Goal: Participate in discussion: Engage in conversation with other users on a specific topic

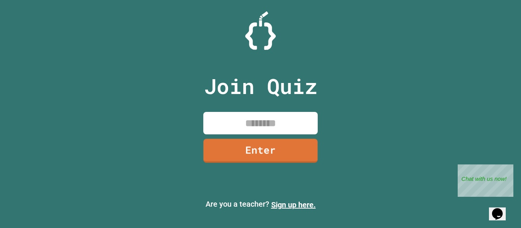
click at [270, 126] on input at bounding box center [260, 123] width 114 height 22
type input "********"
click at [264, 144] on link "Enter" at bounding box center [260, 150] width 113 height 25
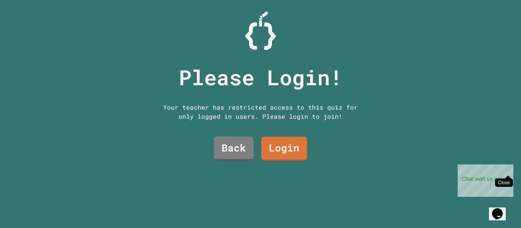
click at [506, 170] on div "Close" at bounding box center [508, 170] width 10 height 10
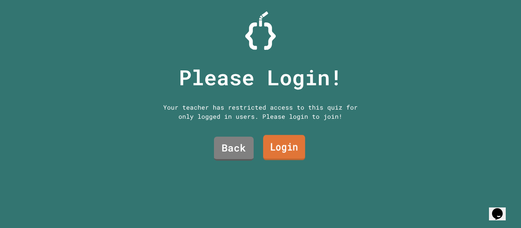
click at [267, 153] on link "Login" at bounding box center [284, 147] width 42 height 25
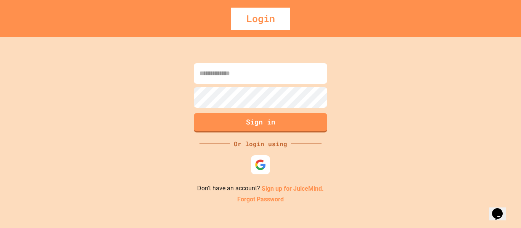
click at [261, 81] on input at bounding box center [260, 73] width 133 height 21
type input "**********"
click at [324, 71] on input "**********" at bounding box center [260, 73] width 133 height 21
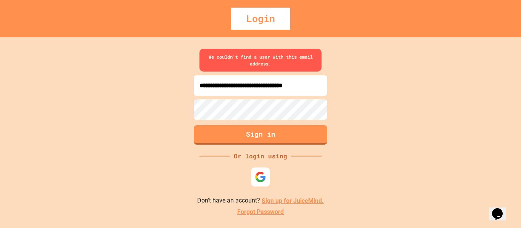
click at [318, 89] on input "**********" at bounding box center [260, 85] width 133 height 21
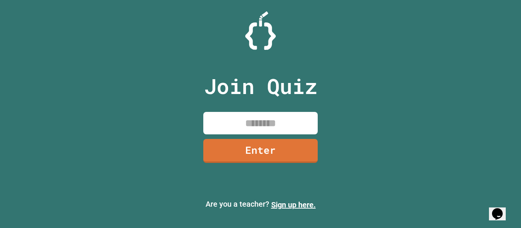
click at [250, 111] on div "Join Quiz Enter" at bounding box center [260, 114] width 129 height 190
click at [256, 114] on input at bounding box center [260, 123] width 114 height 22
type input "********"
click at [262, 153] on link "Enter" at bounding box center [260, 150] width 113 height 25
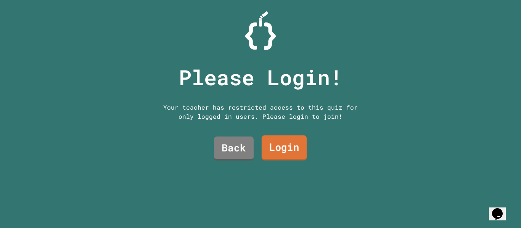
click at [282, 141] on link "Login" at bounding box center [284, 148] width 45 height 25
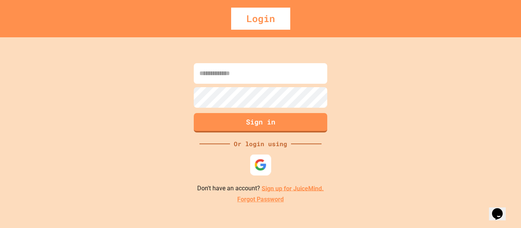
click at [260, 168] on img at bounding box center [260, 165] width 13 height 13
click at [286, 186] on link "Sign up for JuiceMind." at bounding box center [293, 188] width 62 height 7
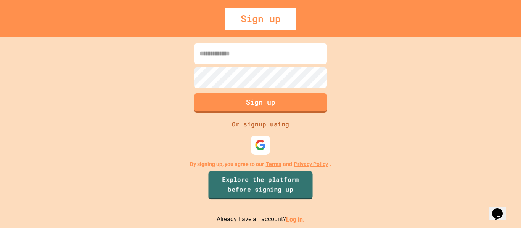
click at [276, 191] on link "Explore the platform before signing up" at bounding box center [260, 185] width 104 height 29
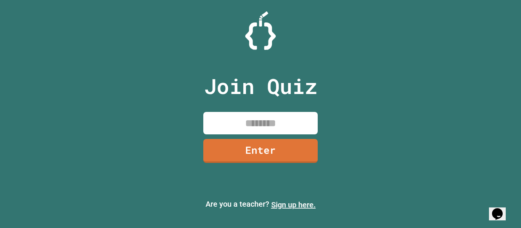
click at [281, 209] on link "Sign up here." at bounding box center [293, 205] width 45 height 9
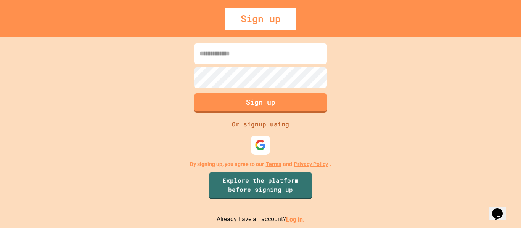
click at [236, 53] on input at bounding box center [260, 53] width 133 height 21
click at [199, 52] on input "**********" at bounding box center [260, 53] width 133 height 21
type input "**********"
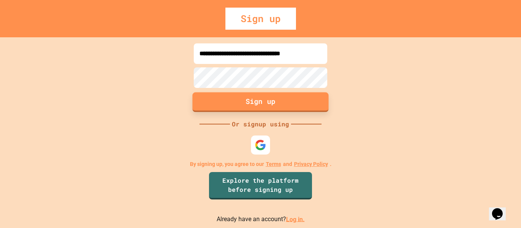
click at [275, 101] on button "Sign up" at bounding box center [261, 102] width 136 height 20
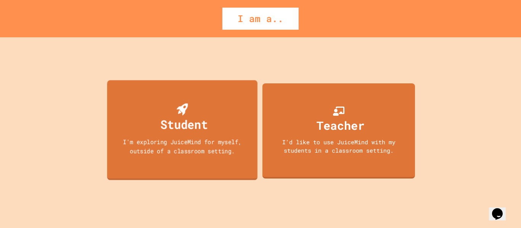
click at [218, 91] on div "Student I'm exploring JuiceMind for myself, outside of a classroom setting." at bounding box center [182, 130] width 150 height 100
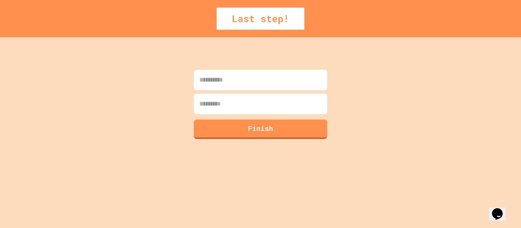
click at [267, 80] on input at bounding box center [260, 80] width 133 height 21
type input "*"
type input "**********"
click at [287, 130] on button "Finish" at bounding box center [261, 129] width 136 height 20
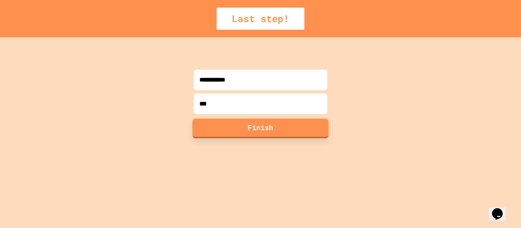
type input "***"
click at [270, 130] on button "Finish" at bounding box center [261, 129] width 136 height 20
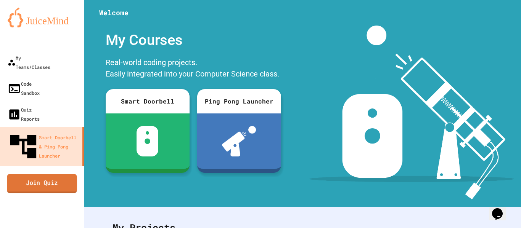
click at [69, 174] on link "Join Quiz" at bounding box center [42, 183] width 70 height 19
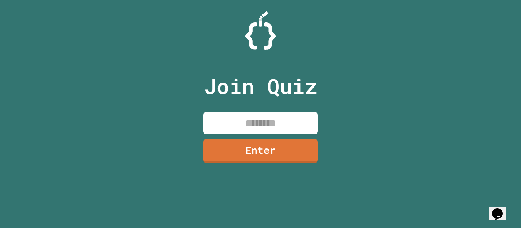
click at [273, 122] on input at bounding box center [260, 123] width 114 height 22
drag, startPoint x: 273, startPoint y: 122, endPoint x: 278, endPoint y: 120, distance: 5.5
click at [278, 120] on input "****" at bounding box center [260, 123] width 114 height 22
type input "********"
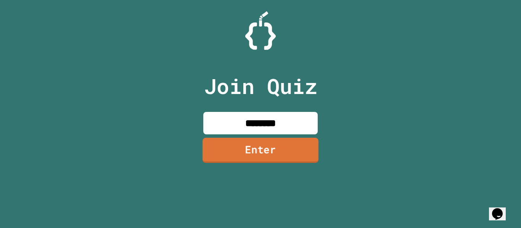
click at [299, 149] on link "Enter" at bounding box center [260, 150] width 116 height 25
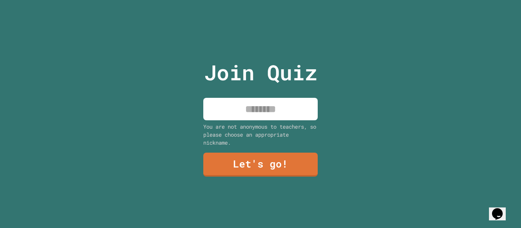
drag, startPoint x: 271, startPoint y: 99, endPoint x: 252, endPoint y: 110, distance: 22.2
click at [252, 110] on input at bounding box center [260, 109] width 114 height 22
type input "**********"
click at [297, 148] on div "**********" at bounding box center [260, 114] width 129 height 228
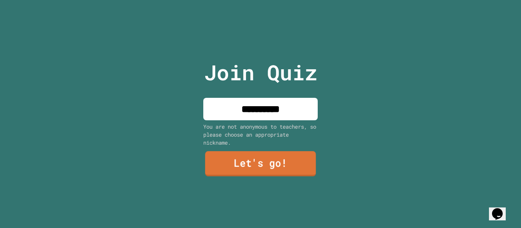
click at [291, 166] on link "Let's go!" at bounding box center [260, 163] width 111 height 25
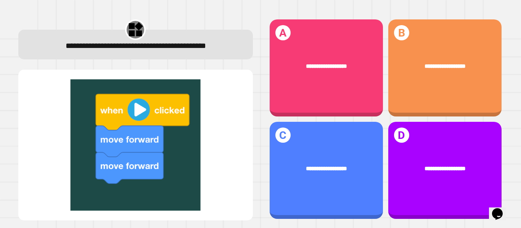
click at [304, 68] on div "**********" at bounding box center [326, 66] width 113 height 32
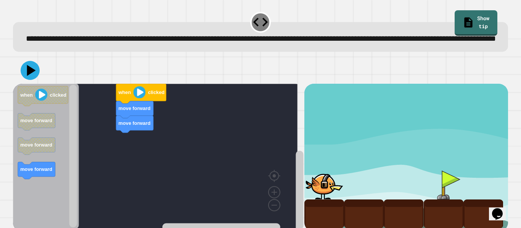
scroll to position [3, 0]
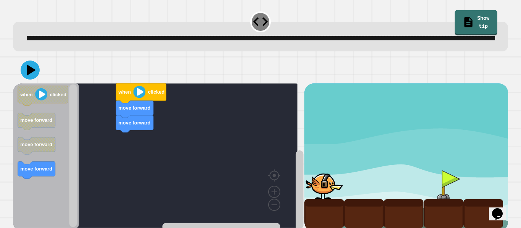
click at [110, 157] on div "move forward move forward when clicked when clicked move forward move forward m…" at bounding box center [158, 158] width 291 height 148
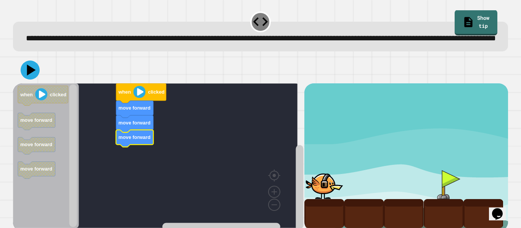
click at [140, 98] on image "Blockly Workspace" at bounding box center [139, 92] width 12 height 12
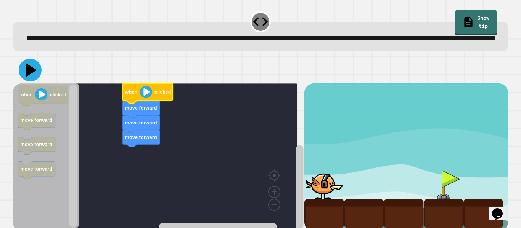
click at [27, 77] on icon at bounding box center [30, 70] width 23 height 23
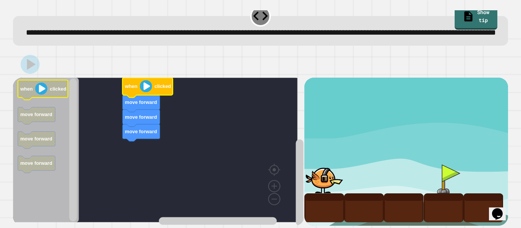
scroll to position [29, 0]
click at [335, 185] on div at bounding box center [324, 179] width 40 height 29
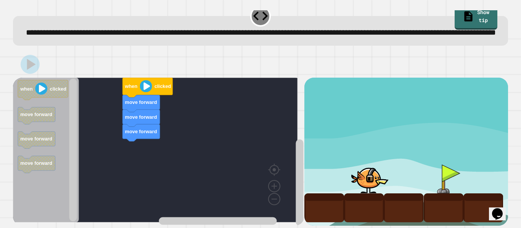
click at [85, 115] on div "move forward move forward move forward when clicked when clicked move forward m…" at bounding box center [158, 152] width 291 height 148
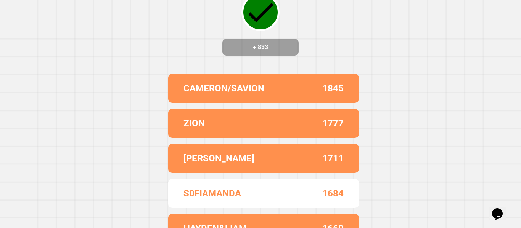
scroll to position [89, 0]
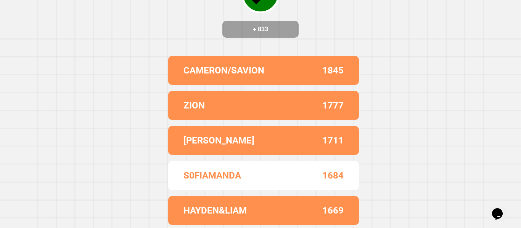
click at [226, 134] on div "[PERSON_NAME]" at bounding box center [223, 141] width 80 height 14
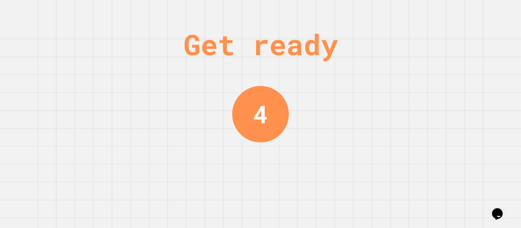
scroll to position [0, 0]
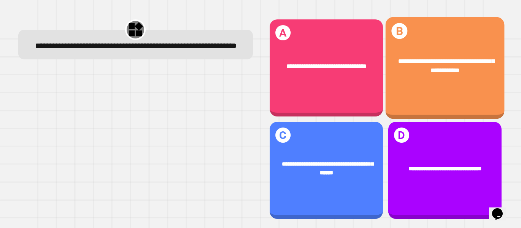
click at [421, 89] on div "**********" at bounding box center [444, 68] width 119 height 102
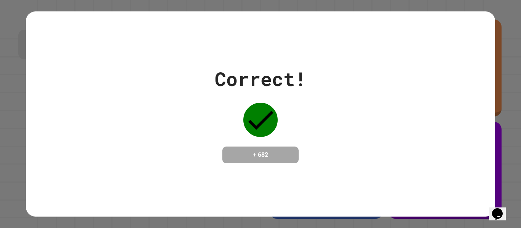
drag, startPoint x: 345, startPoint y: 171, endPoint x: 346, endPoint y: 180, distance: 9.2
click at [346, 180] on div "Correct! + 682" at bounding box center [260, 114] width 469 height 206
click at [314, 199] on div "Correct! + 682" at bounding box center [260, 114] width 469 height 206
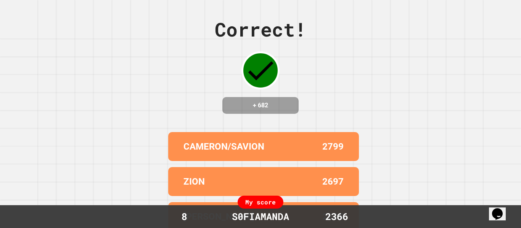
scroll to position [89, 0]
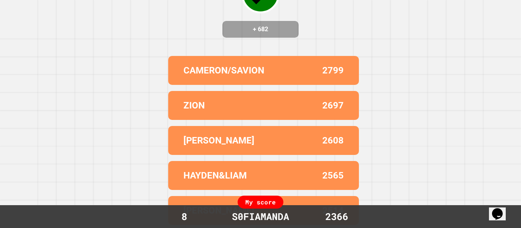
click at [225, 113] on div "ZION 2697" at bounding box center [263, 105] width 191 height 29
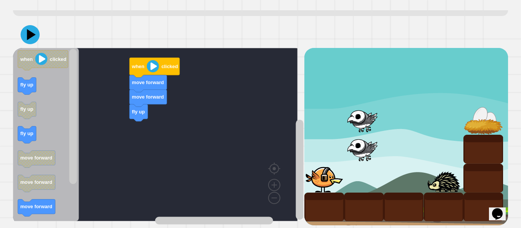
scroll to position [39, 0]
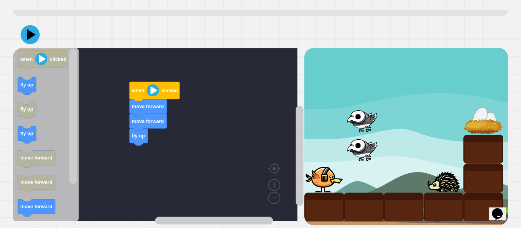
click at [141, 170] on div "fly up move forward move forward when clicked when clicked fly up fly up fly up…" at bounding box center [158, 137] width 291 height 178
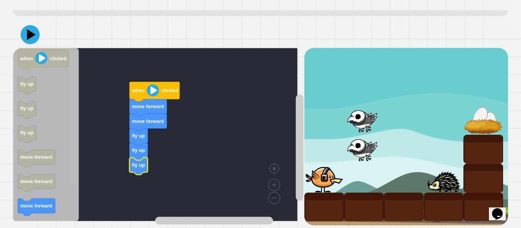
scroll to position [58, 0]
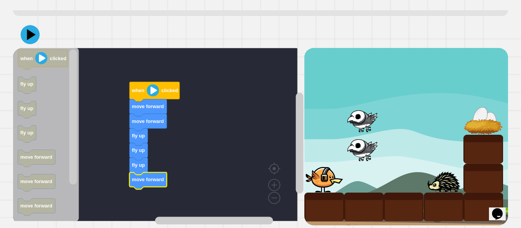
click at [157, 84] on image "Blockly Workspace" at bounding box center [153, 90] width 12 height 12
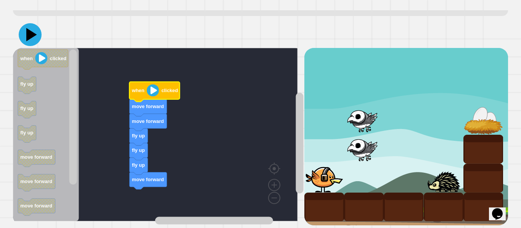
click at [29, 30] on icon at bounding box center [31, 34] width 11 height 13
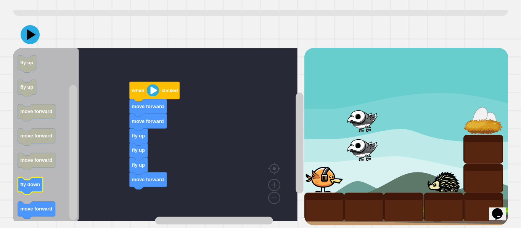
click at [26, 182] on icon "Blockly Workspace" at bounding box center [30, 186] width 25 height 17
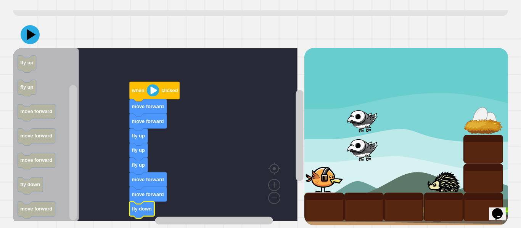
click at [152, 86] on image "Blockly Workspace" at bounding box center [153, 90] width 12 height 12
click at [151, 88] on image "Blockly Workspace" at bounding box center [153, 90] width 12 height 12
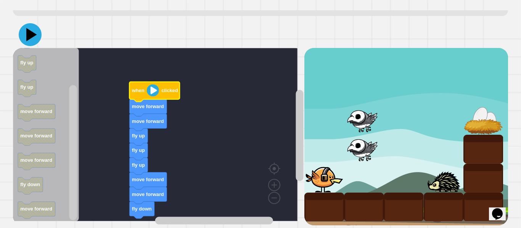
click at [32, 28] on icon at bounding box center [31, 34] width 11 height 13
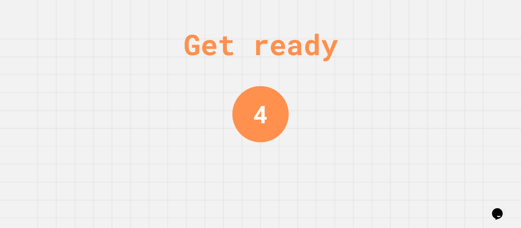
scroll to position [0, 0]
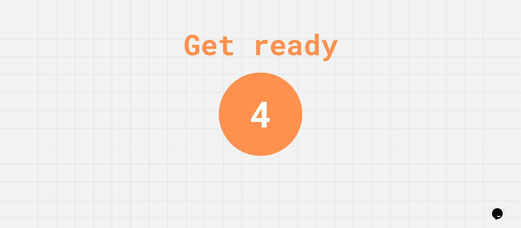
click at [312, 214] on div "Get ready 4" at bounding box center [260, 114] width 521 height 228
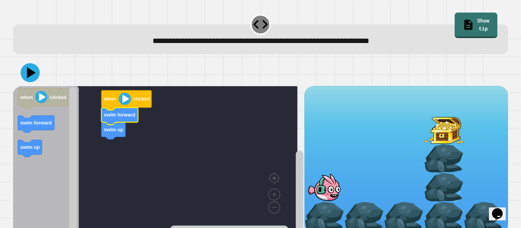
click at [34, 73] on icon at bounding box center [31, 72] width 9 height 11
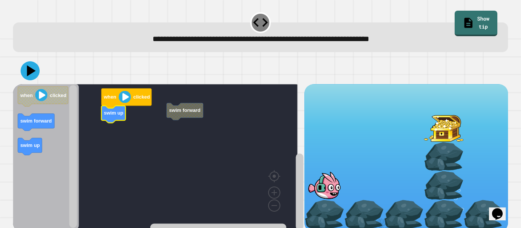
click at [147, 124] on rect "Blockly Workspace" at bounding box center [155, 156] width 284 height 145
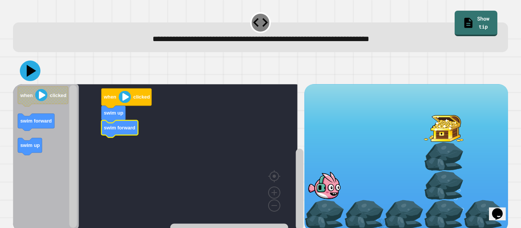
click at [30, 79] on icon at bounding box center [30, 71] width 21 height 21
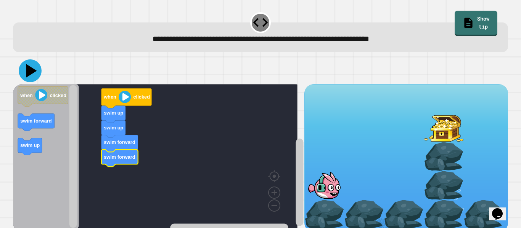
click at [25, 72] on icon at bounding box center [30, 70] width 23 height 23
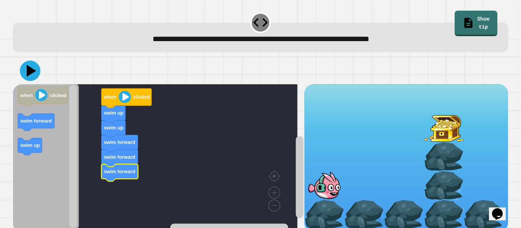
click at [35, 73] on icon at bounding box center [30, 71] width 21 height 21
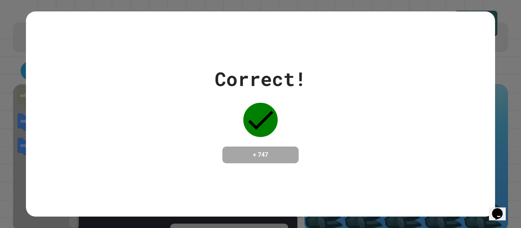
click at [431, 134] on div "Correct! + 747" at bounding box center [260, 114] width 469 height 99
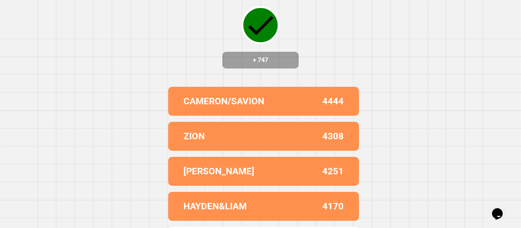
scroll to position [89, 0]
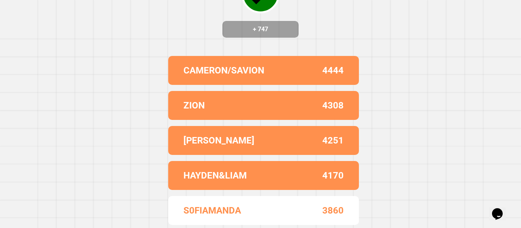
click at [134, 85] on div "Correct! + 747 [PERSON_NAME]/SAVION 4444 ZION 4308 [PERSON_NAME] 4251 HAYDEN&LI…" at bounding box center [260, 38] width 521 height 228
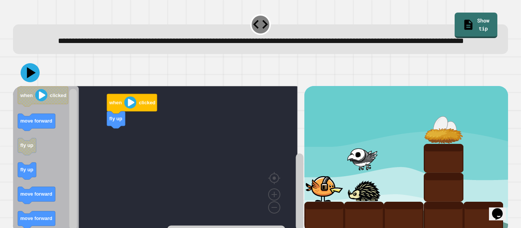
click at [110, 150] on div "when clicked fly up when clicked move forward fly up fly up move forward move f…" at bounding box center [158, 160] width 291 height 148
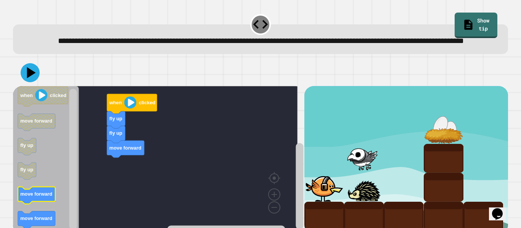
click at [43, 204] on rect "Blockly Workspace" at bounding box center [36, 195] width 37 height 17
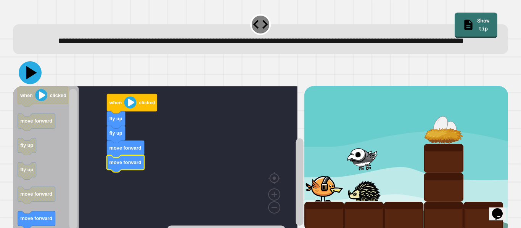
click at [38, 84] on icon at bounding box center [30, 72] width 23 height 23
click at [77, 189] on g "Blockly Workspace" at bounding box center [73, 158] width 10 height 143
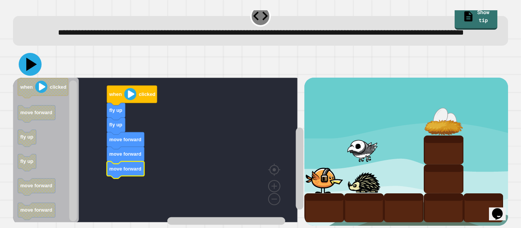
click at [34, 58] on icon at bounding box center [31, 64] width 11 height 13
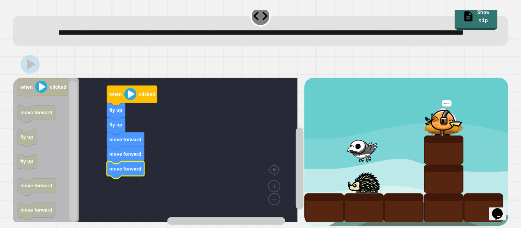
scroll to position [0, 0]
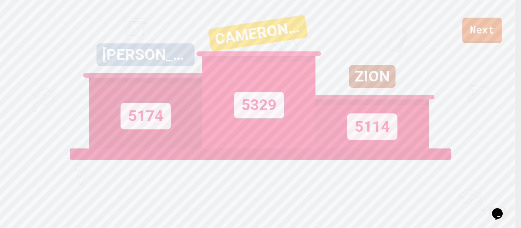
click at [488, 37] on link "Next" at bounding box center [482, 30] width 40 height 25
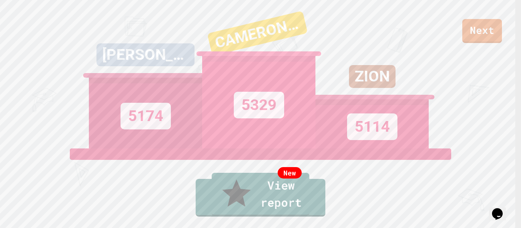
drag, startPoint x: 490, startPoint y: 22, endPoint x: 485, endPoint y: 26, distance: 6.3
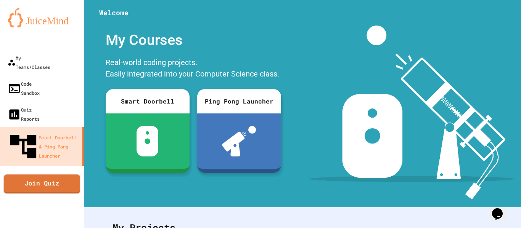
click at [75, 175] on link "Join Quiz" at bounding box center [42, 184] width 77 height 19
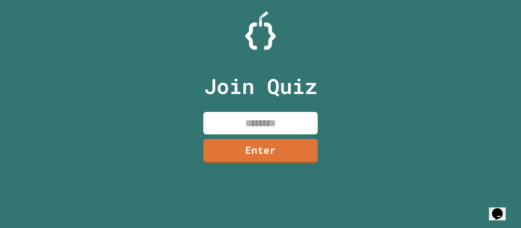
click at [222, 129] on input at bounding box center [260, 123] width 114 height 22
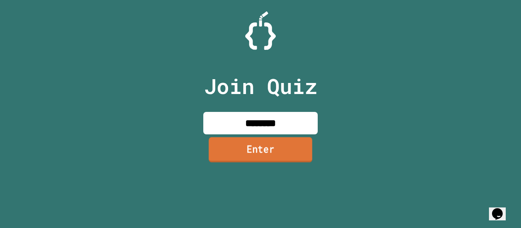
type input "********"
click at [260, 153] on link "Enter" at bounding box center [260, 150] width 112 height 25
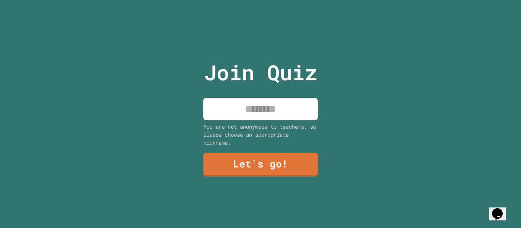
click at [283, 98] on input at bounding box center [260, 109] width 114 height 22
type input "*"
type input "**********"
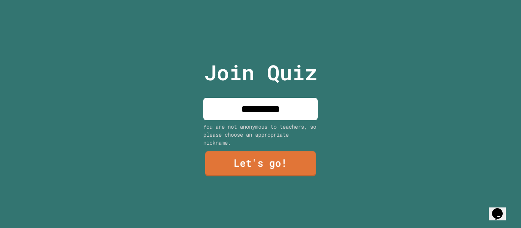
click at [291, 163] on link "Let's go!" at bounding box center [260, 163] width 111 height 25
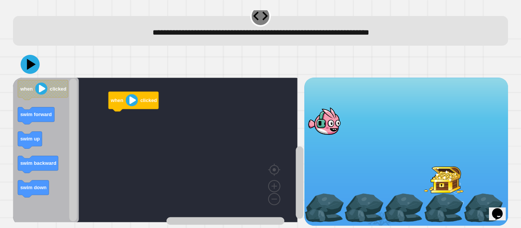
scroll to position [17, 0]
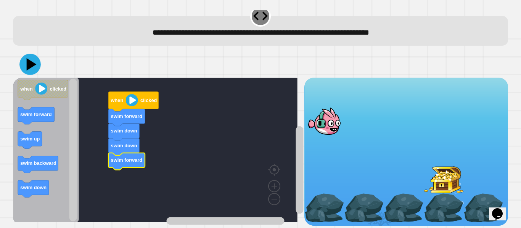
click at [25, 58] on icon at bounding box center [29, 64] width 21 height 21
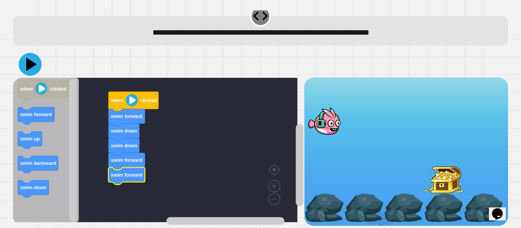
click at [33, 55] on icon at bounding box center [30, 64] width 23 height 23
click at [284, 217] on rect "Blockly Workspace" at bounding box center [225, 221] width 118 height 8
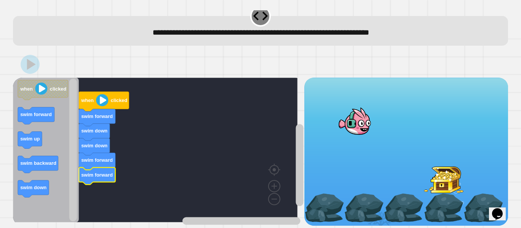
click at [402, 212] on div at bounding box center [404, 208] width 40 height 29
click at [402, 211] on div at bounding box center [404, 208] width 40 height 29
click at [405, 209] on div at bounding box center [404, 208] width 40 height 29
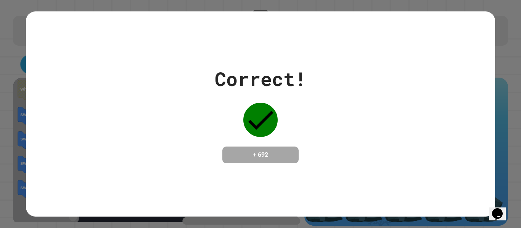
click at [33, 55] on div "Correct! + 692" at bounding box center [260, 114] width 469 height 206
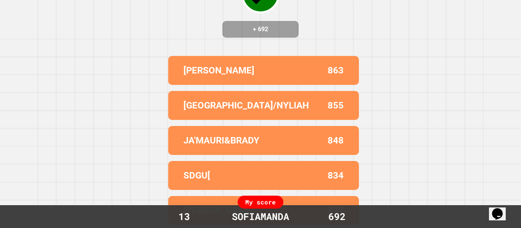
scroll to position [0, 0]
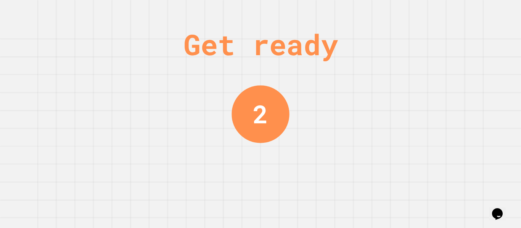
click at [71, 136] on div "Get ready 2" at bounding box center [260, 114] width 521 height 228
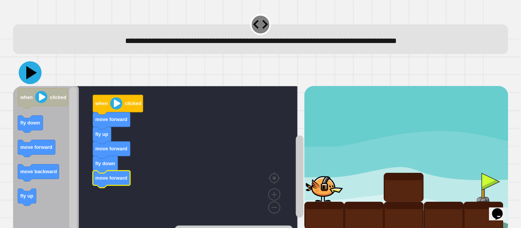
click at [30, 72] on icon at bounding box center [31, 72] width 11 height 13
click at [27, 82] on icon at bounding box center [30, 72] width 23 height 23
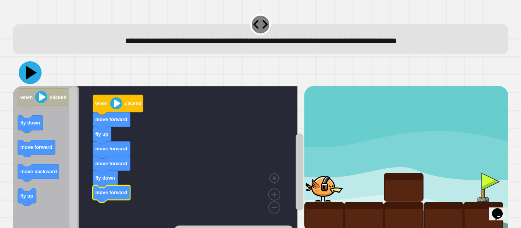
click at [36, 72] on icon at bounding box center [30, 72] width 23 height 23
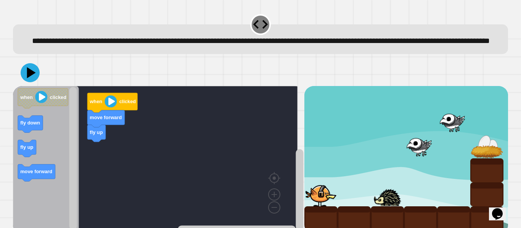
click at [204, 82] on div "fly up move forward when clicked when clicked fly down fly up move forward" at bounding box center [260, 146] width 495 height 175
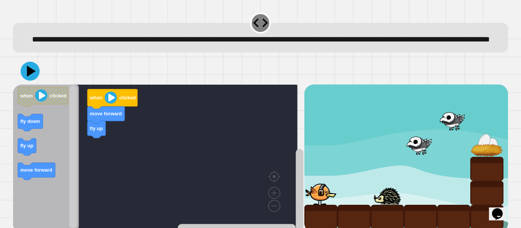
scroll to position [29, 0]
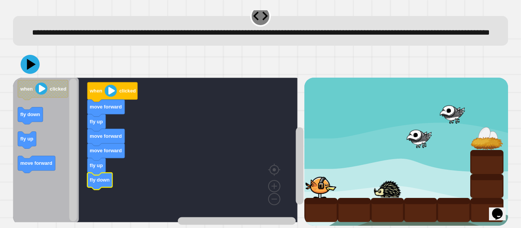
click at [38, 55] on icon at bounding box center [30, 64] width 19 height 19
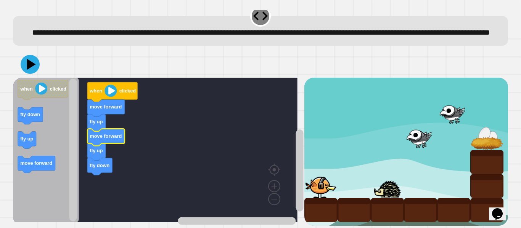
click at [36, 62] on icon at bounding box center [30, 64] width 19 height 19
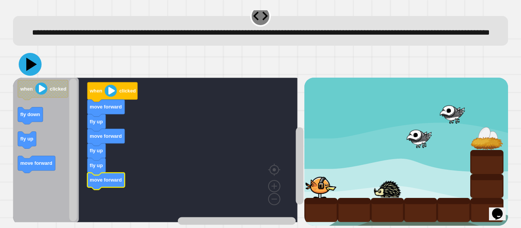
click at [29, 58] on icon at bounding box center [31, 64] width 11 height 13
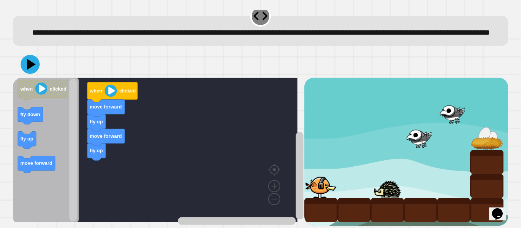
click at [67, 151] on icon "Blockly Workspace" at bounding box center [46, 150] width 66 height 145
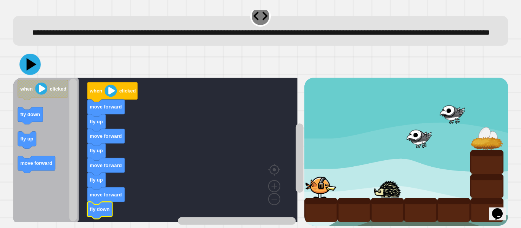
click at [33, 58] on icon at bounding box center [32, 64] width 10 height 13
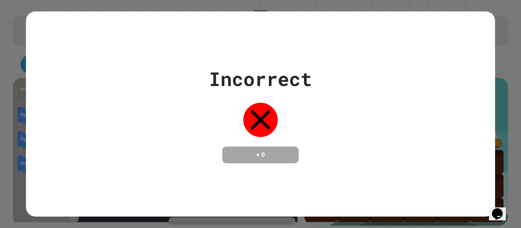
click at [136, 139] on div "Incorrect + 0" at bounding box center [260, 114] width 469 height 99
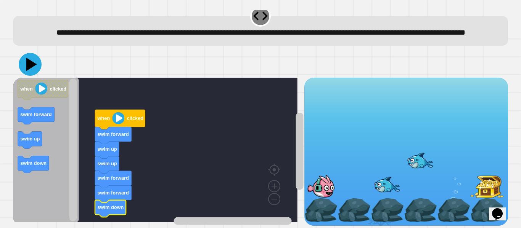
click at [33, 61] on icon at bounding box center [30, 64] width 23 height 23
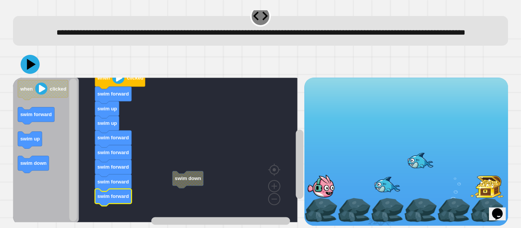
click at [173, 180] on rect "Blockly Workspace" at bounding box center [155, 150] width 284 height 145
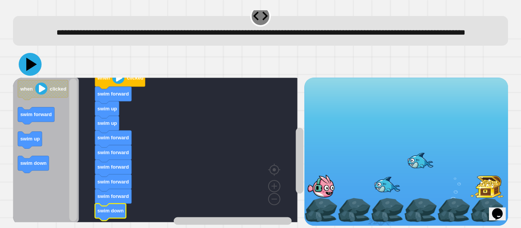
click at [34, 59] on icon at bounding box center [30, 64] width 23 height 23
click at [28, 58] on icon at bounding box center [31, 64] width 11 height 13
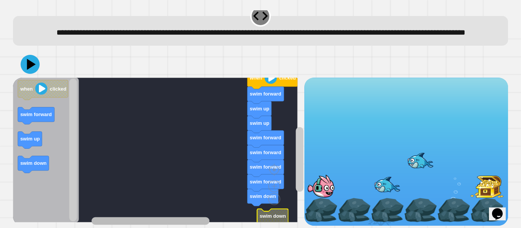
click at [110, 204] on div "when clicked swim forward swim up swim up swim forward swim forward swim forwar…" at bounding box center [158, 152] width 291 height 148
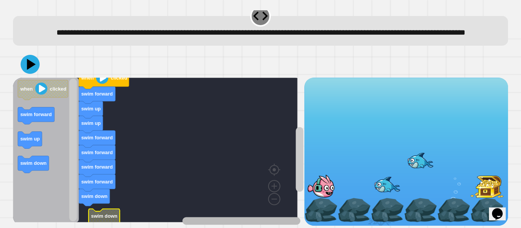
click at [247, 195] on div "when clicked swim forward swim up swim up swim forward swim forward swim forwar…" at bounding box center [158, 152] width 291 height 148
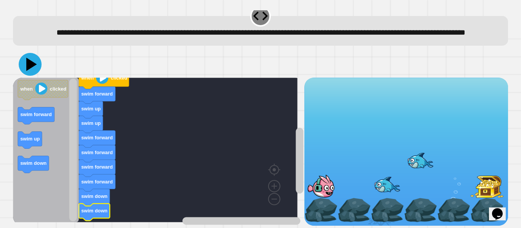
click at [31, 53] on icon at bounding box center [30, 64] width 23 height 23
click at [62, 57] on div at bounding box center [260, 64] width 495 height 27
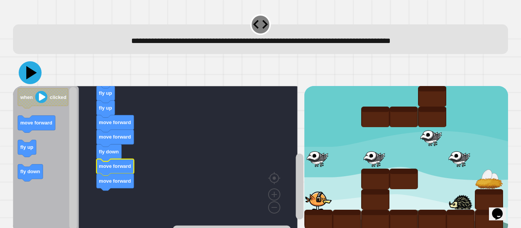
click at [35, 76] on icon at bounding box center [30, 72] width 23 height 23
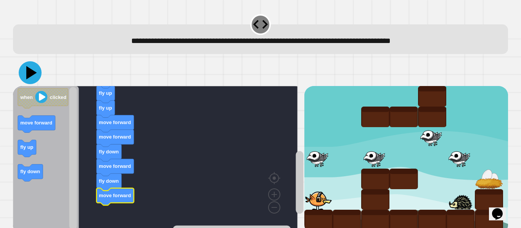
click at [35, 74] on icon at bounding box center [30, 72] width 23 height 23
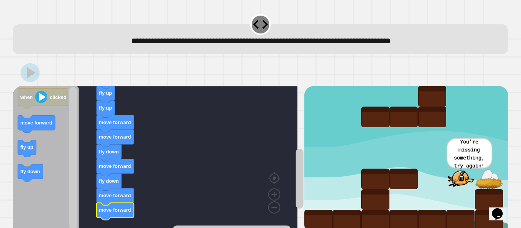
click at [205, 116] on rect "Blockly Workspace" at bounding box center [155, 158] width 284 height 145
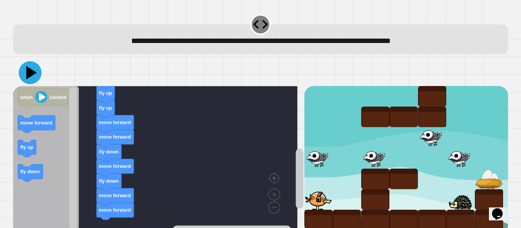
click at [31, 70] on icon at bounding box center [30, 72] width 23 height 23
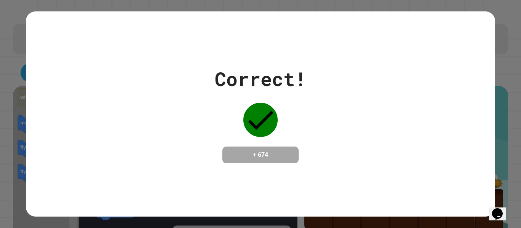
click at [55, 32] on div "Correct! + 674" at bounding box center [260, 114] width 469 height 206
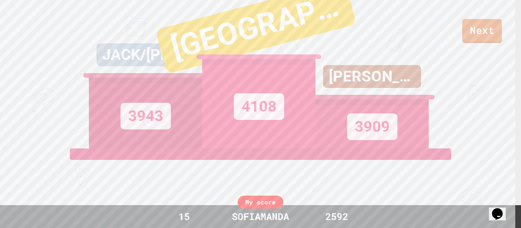
click at [265, 67] on div "4108" at bounding box center [258, 104] width 113 height 90
click at [223, 64] on div "4108" at bounding box center [258, 104] width 113 height 90
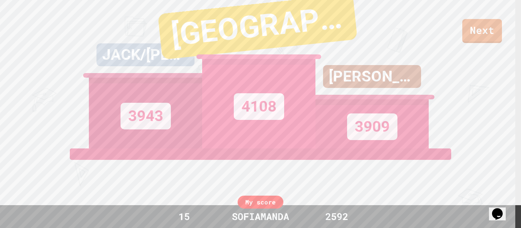
click at [258, 83] on div "4108" at bounding box center [258, 104] width 113 height 90
